Goal: Transaction & Acquisition: Purchase product/service

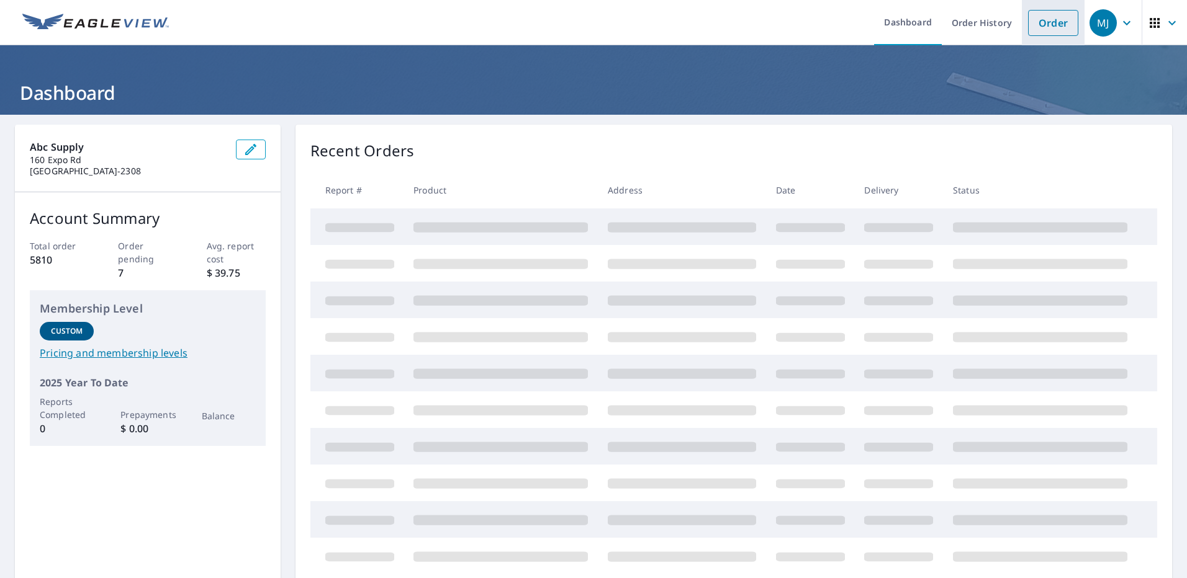
click at [1048, 25] on link "Order" at bounding box center [1053, 23] width 50 height 26
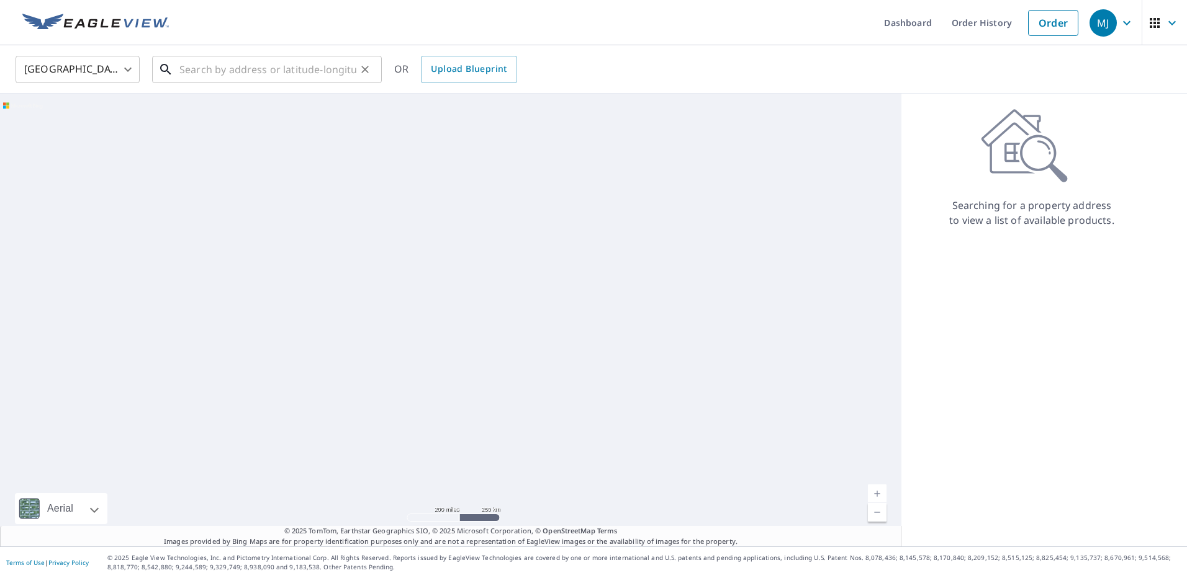
click at [183, 66] on input "text" at bounding box center [267, 69] width 177 height 35
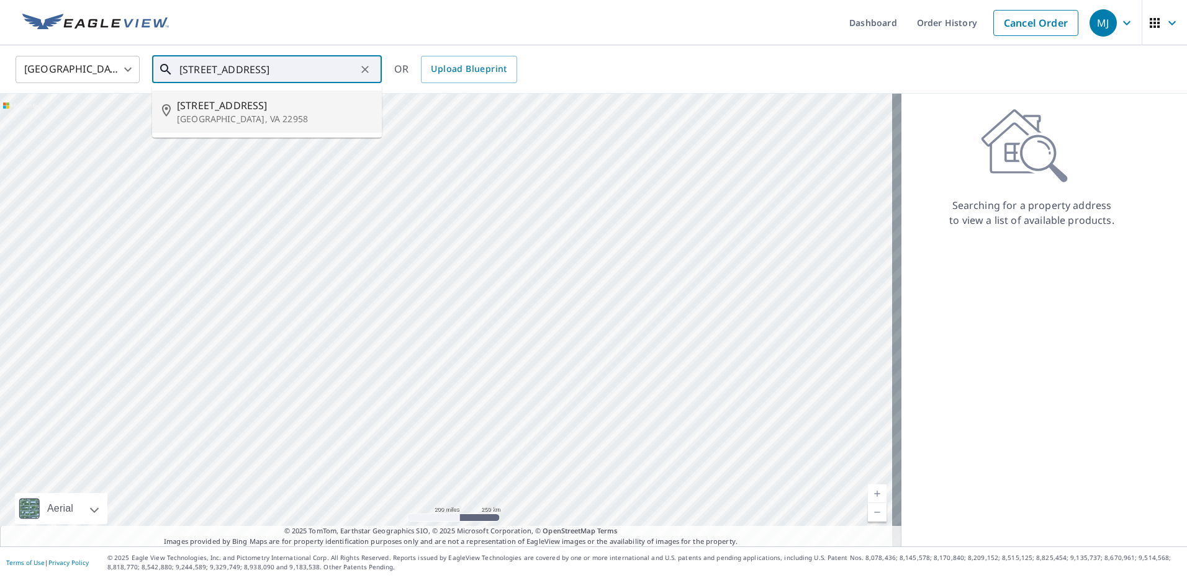
click at [213, 117] on p "[GEOGRAPHIC_DATA], VA 22958" at bounding box center [274, 119] width 195 height 12
type input "[STREET_ADDRESS][PERSON_NAME]"
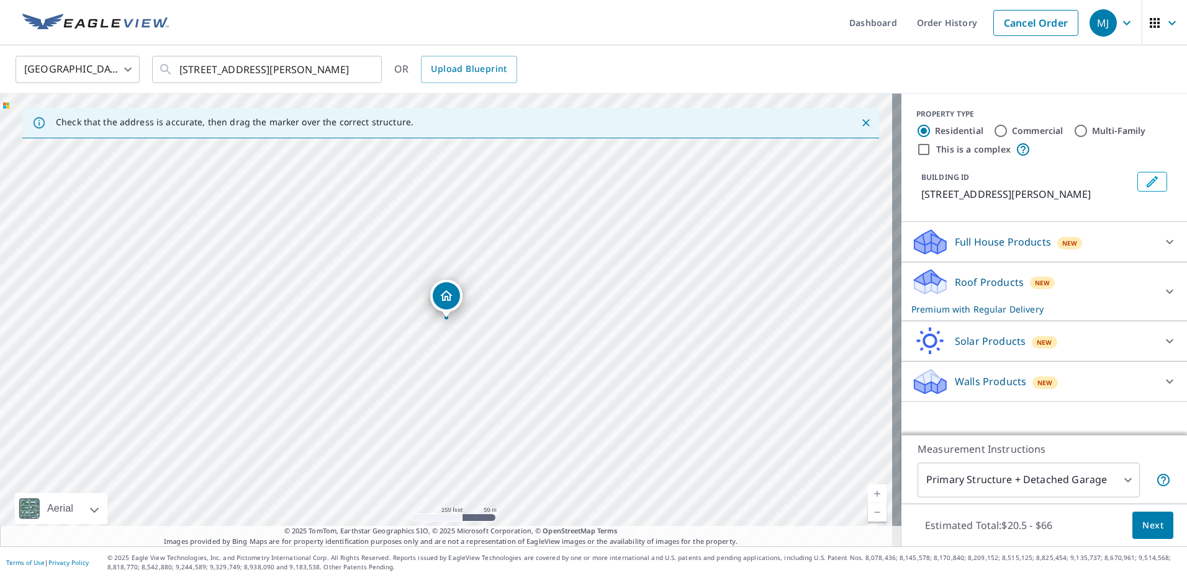
click at [995, 300] on div "Roof Products New Premium with Regular Delivery" at bounding box center [1032, 291] width 243 height 48
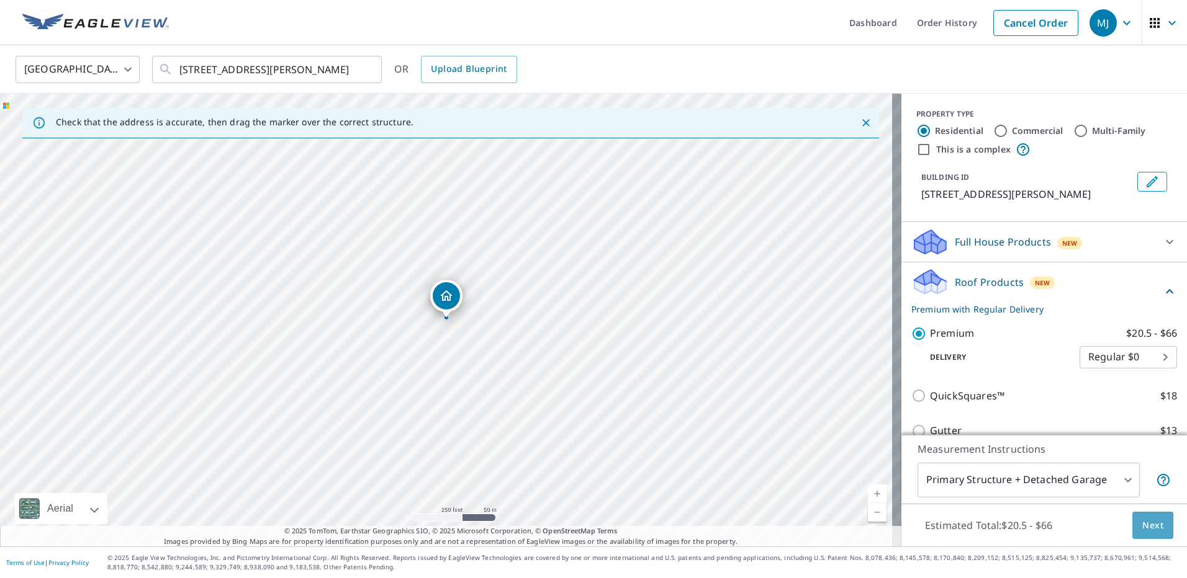
click at [1150, 531] on span "Next" at bounding box center [1152, 526] width 21 height 16
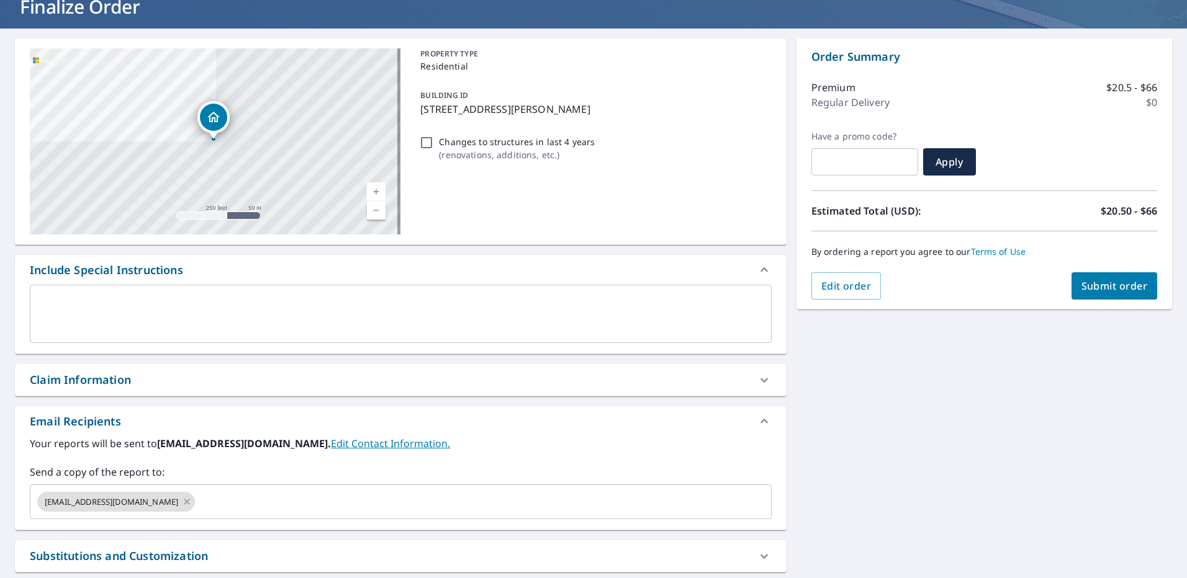
scroll to position [124, 0]
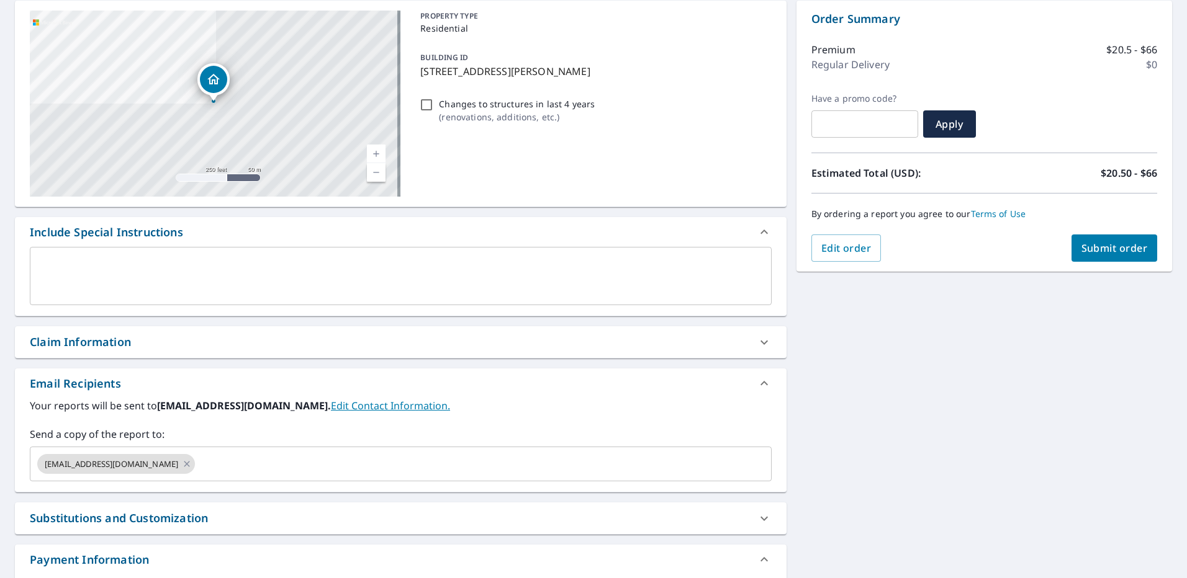
click at [331, 408] on link "Edit Contact Information." at bounding box center [390, 406] width 119 height 14
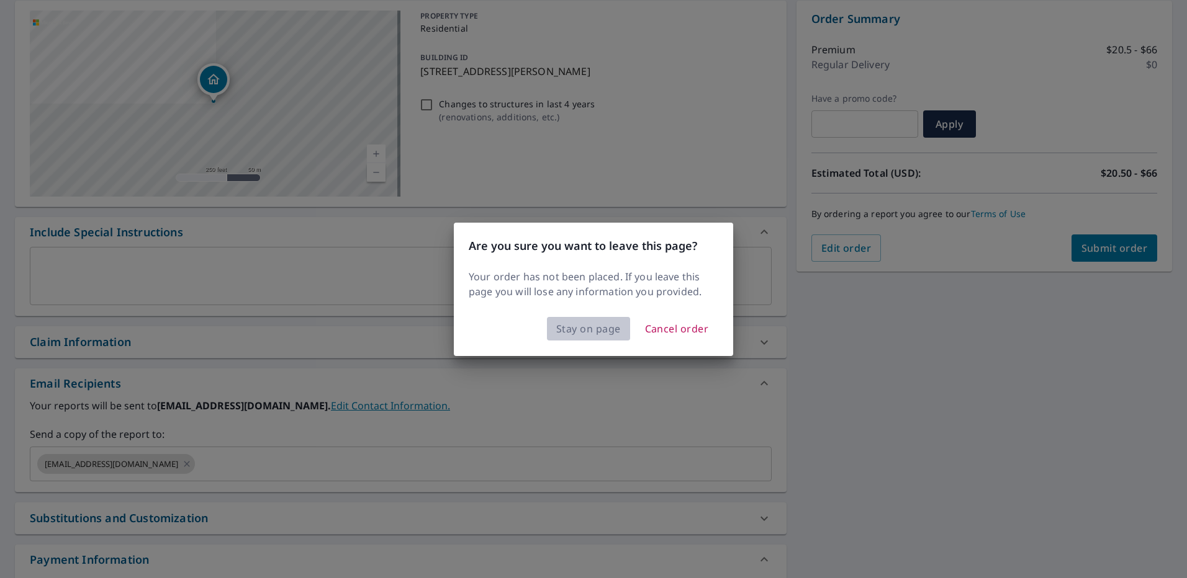
click at [565, 327] on span "Stay on page" at bounding box center [588, 328] width 65 height 17
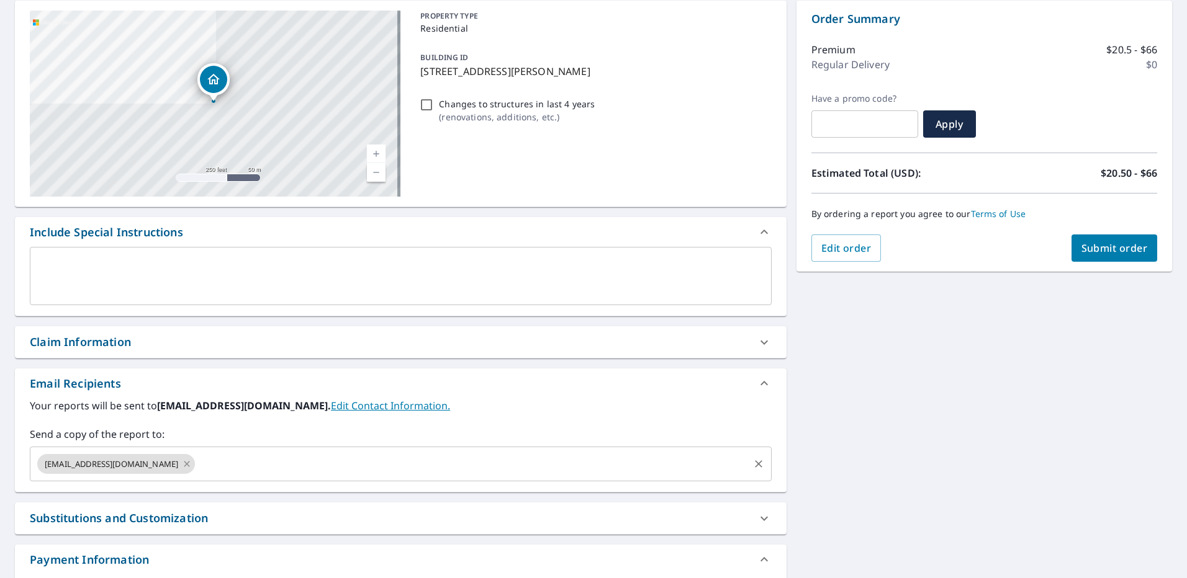
click at [182, 465] on icon at bounding box center [187, 464] width 10 height 14
click at [125, 471] on input "text" at bounding box center [391, 464] width 712 height 24
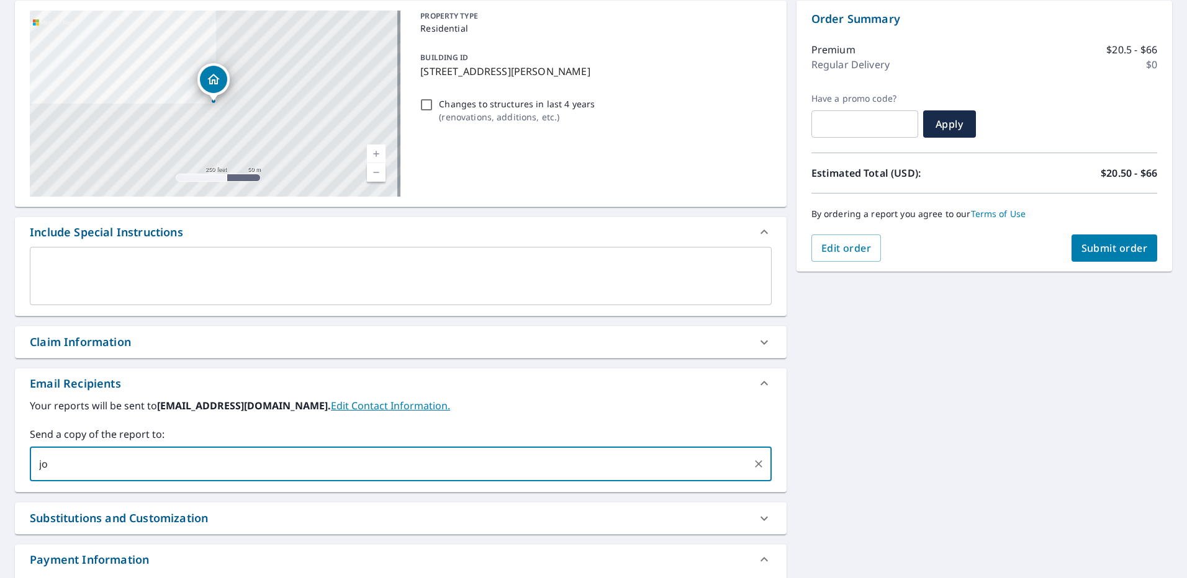
type input "j"
type input "[PERSON_NAME][EMAIL_ADDRESS][PERSON_NAME][DOMAIN_NAME]"
click at [894, 451] on div "[STREET_ADDRESS] Aerial Road A standard road map Aerial A detailed look from ab…" at bounding box center [593, 313] width 1187 height 644
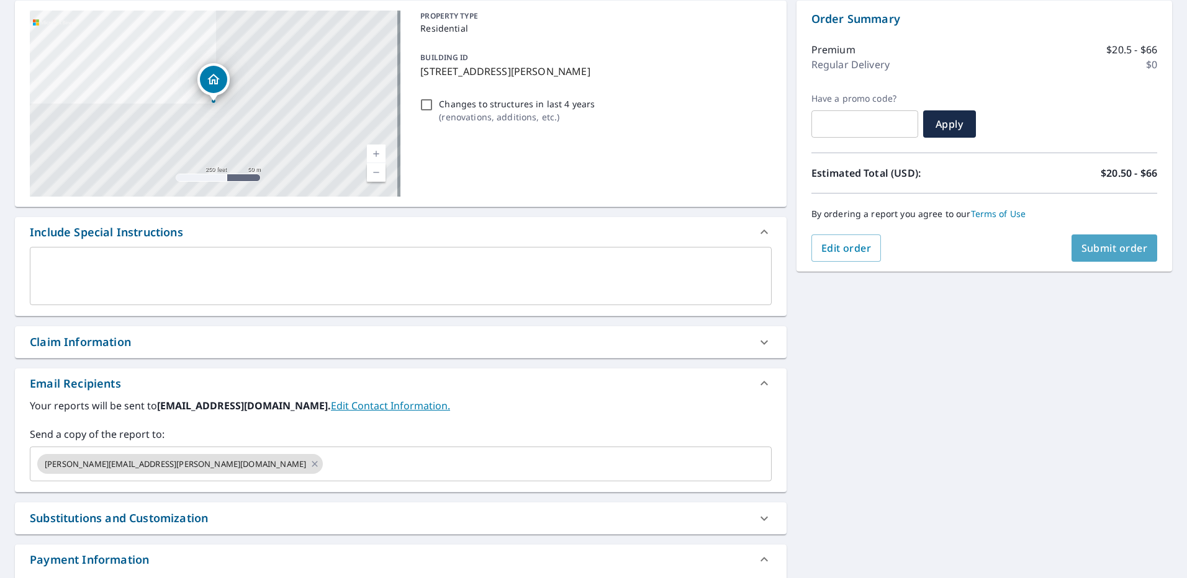
click at [1091, 250] on span "Submit order" at bounding box center [1114, 248] width 66 height 14
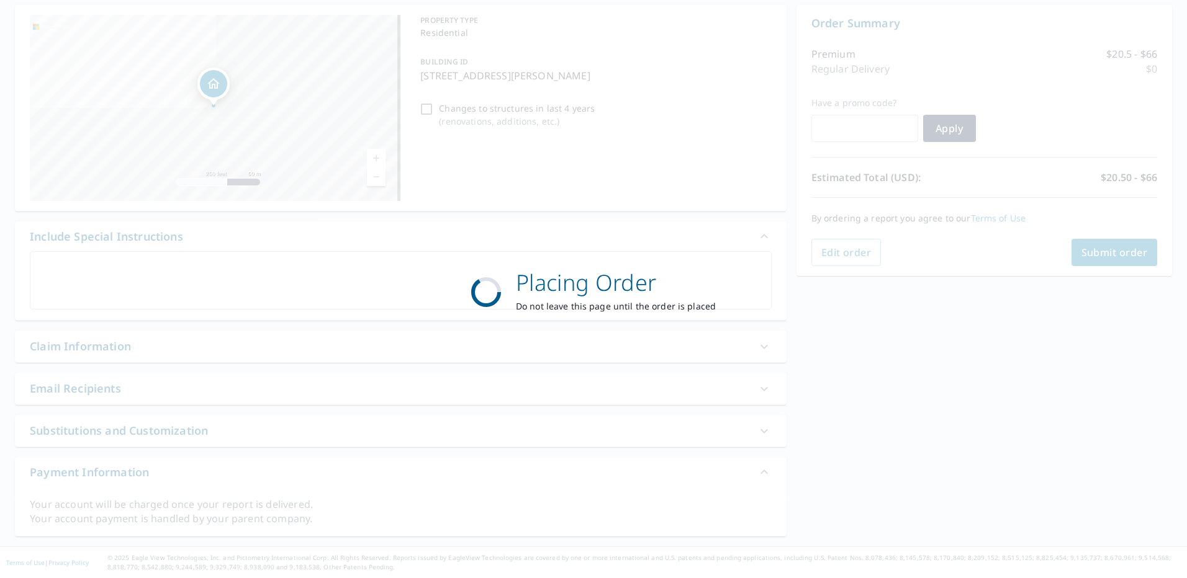
scroll to position [120, 0]
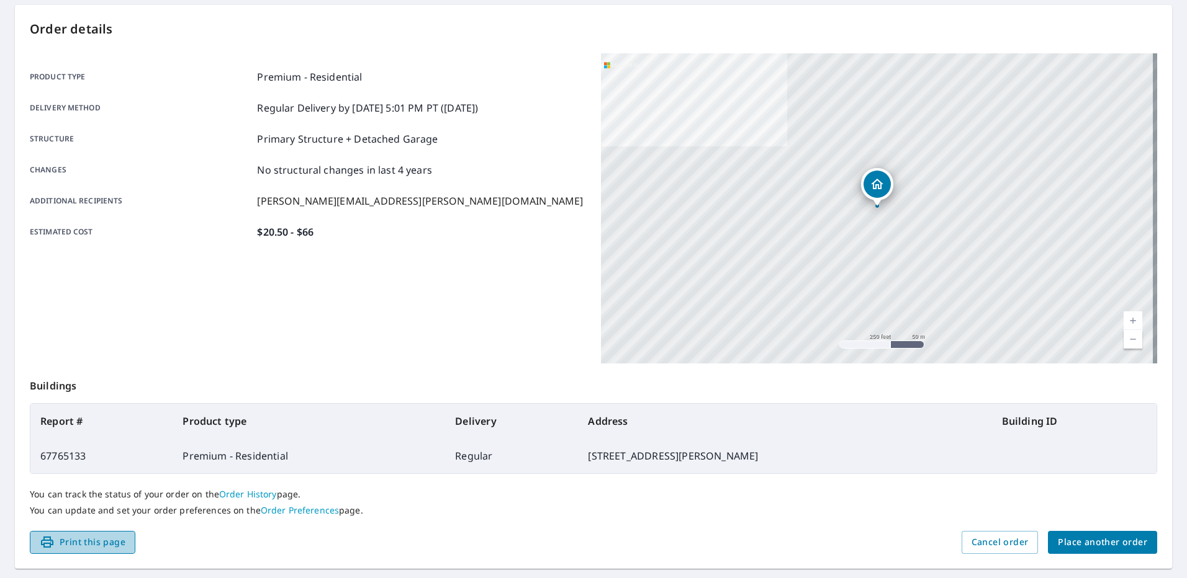
click at [88, 544] on span "Print this page" at bounding box center [83, 543] width 86 height 16
